Goal: Task Accomplishment & Management: Manage account settings

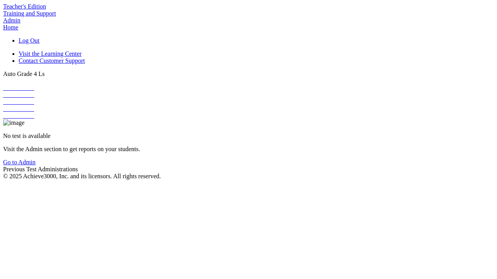
click at [20, 23] on link "Admin" at bounding box center [11, 20] width 17 height 7
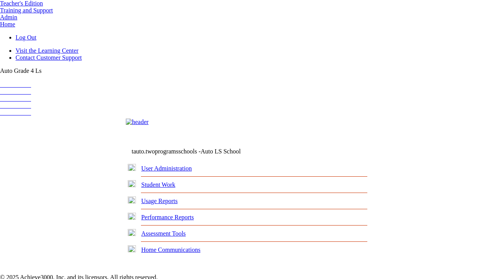
click at [172, 165] on link "User Administration" at bounding box center [166, 168] width 50 height 7
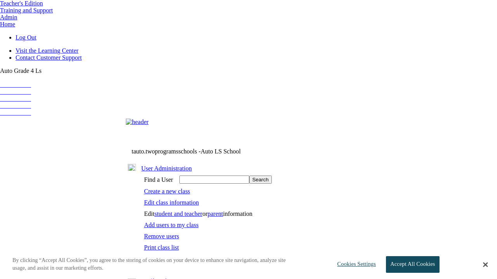
click at [172, 199] on link "Edit class information" at bounding box center [171, 202] width 55 height 7
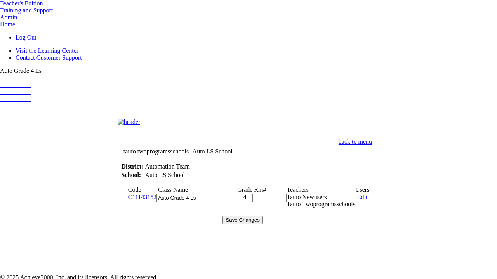
click at [146, 194] on link "C11143152" at bounding box center [142, 197] width 28 height 7
